Goal: Navigation & Orientation: Find specific page/section

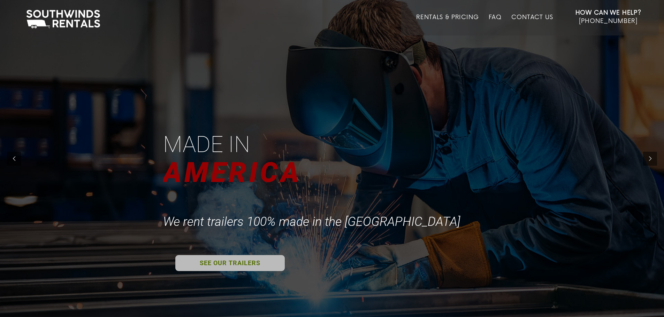
click at [251, 258] on link "SEE OUR TRAILERS" at bounding box center [229, 263] width 109 height 16
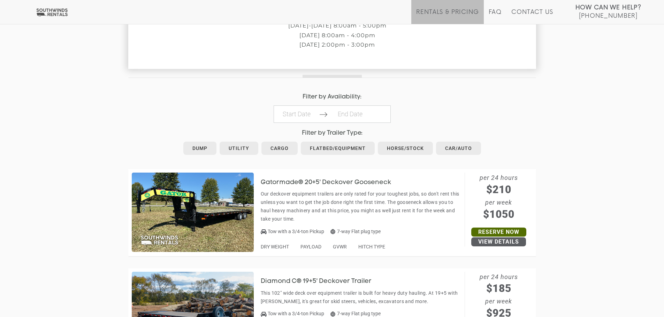
scroll to position [314, 0]
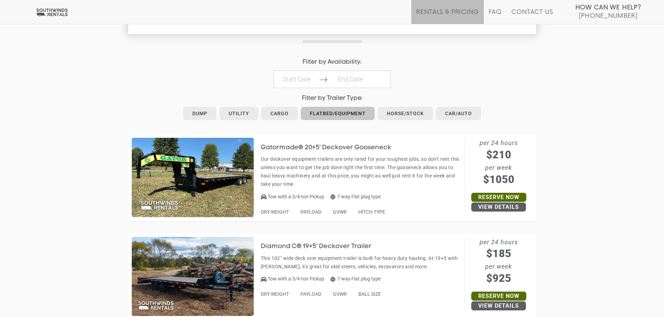
click at [347, 113] on link "Flatbed/Equipment" at bounding box center [338, 113] width 74 height 13
